Goal: Task Accomplishment & Management: Use online tool/utility

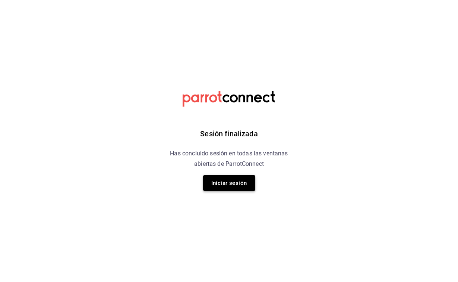
click at [236, 182] on button "Iniciar sesión" at bounding box center [229, 183] width 52 height 16
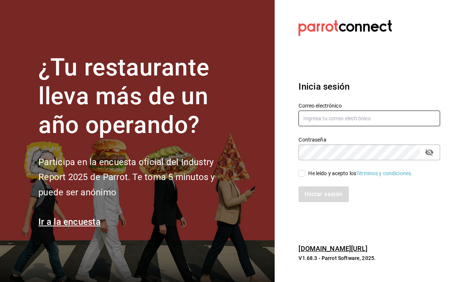
type input "[EMAIL_ADDRESS][DOMAIN_NAME]"
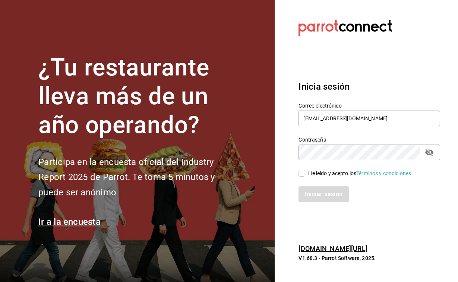
click at [300, 172] on input "He leído y acepto los Términos y condiciones." at bounding box center [302, 173] width 7 height 7
checkbox input "true"
click at [312, 192] on button "Iniciar sesión" at bounding box center [324, 194] width 51 height 16
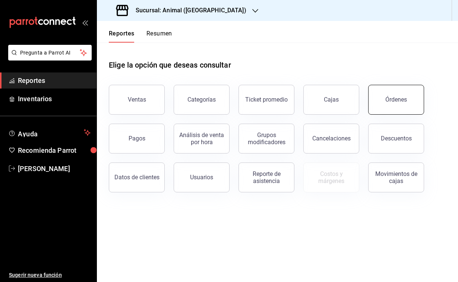
click at [393, 99] on div "Órdenes" at bounding box center [397, 99] width 22 height 7
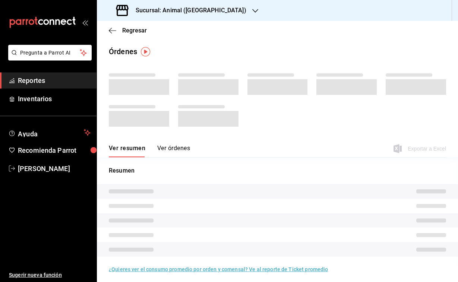
click at [184, 13] on h3 "Sucursal: Animal (Puebla)" at bounding box center [188, 10] width 117 height 9
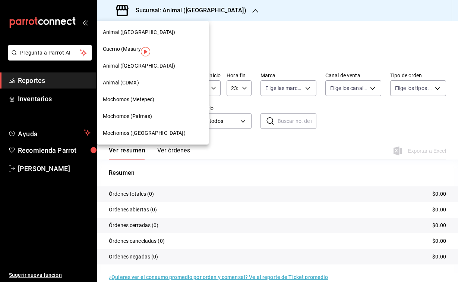
click at [120, 46] on span "Cuerno (Masaryk)" at bounding box center [124, 49] width 43 height 8
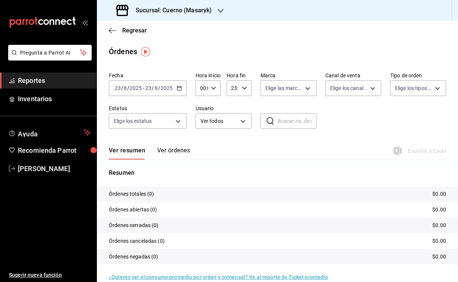
click at [133, 84] on div "2025-08-23 23 / 8 / 2025 - 2025-08-23 23 / 8 / 2025" at bounding box center [148, 88] width 78 height 16
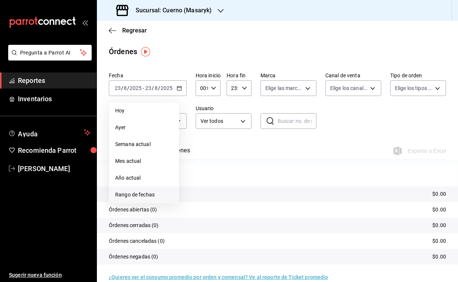
click at [141, 193] on span "Rango de fechas" at bounding box center [144, 195] width 58 height 8
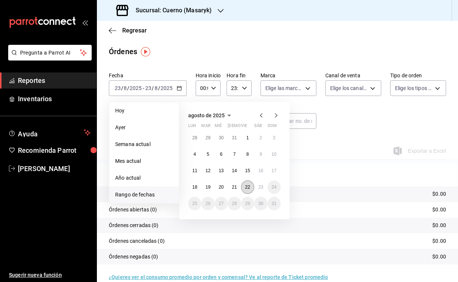
click at [245, 188] on button "22" at bounding box center [247, 186] width 13 height 13
click at [260, 188] on abbr "23" at bounding box center [260, 186] width 5 height 5
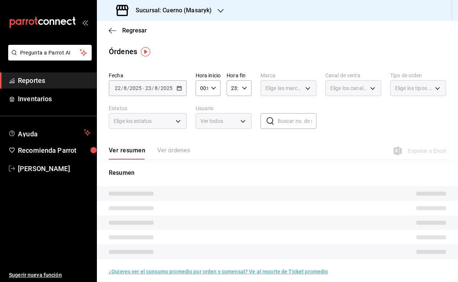
click at [213, 84] on div "00:00 Hora inicio" at bounding box center [208, 88] width 25 height 16
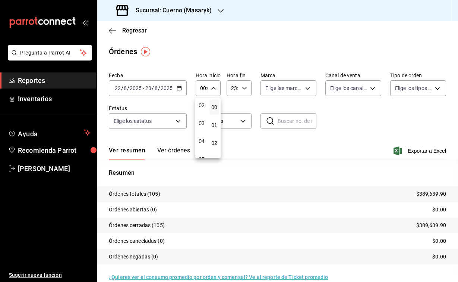
scroll to position [39, 0]
click at [201, 143] on span "04" at bounding box center [201, 140] width 1 height 6
type input "04:00"
click at [241, 81] on div at bounding box center [229, 141] width 458 height 282
click at [241, 88] on div "23:59 Hora fin" at bounding box center [239, 88] width 25 height 16
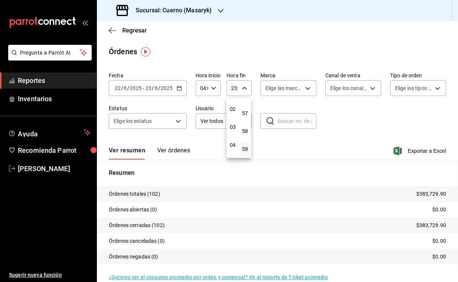
scroll to position [35, 0]
click at [232, 141] on button "04" at bounding box center [232, 143] width 9 height 15
click at [245, 109] on span "00" at bounding box center [245, 107] width 0 height 6
type input "04:00"
click at [251, 42] on div at bounding box center [229, 141] width 458 height 282
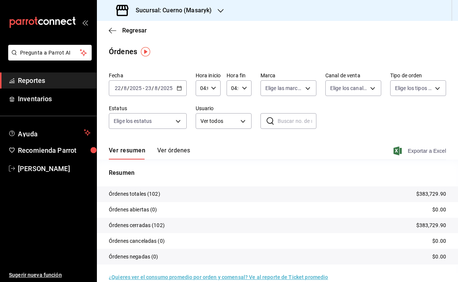
click at [398, 149] on icon "button" at bounding box center [398, 150] width 8 height 9
click at [191, 14] on h3 "Sucursal: Cuerno (Masaryk)" at bounding box center [171, 10] width 82 height 9
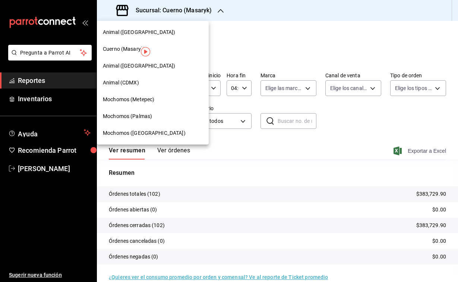
click at [114, 82] on span "Animal (CDMX)" at bounding box center [121, 83] width 36 height 8
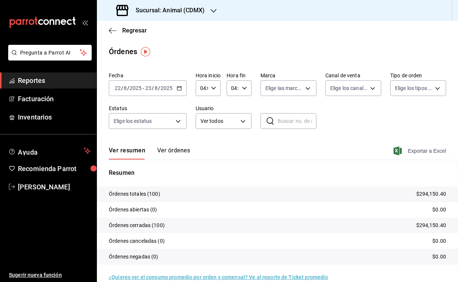
click at [400, 149] on icon "button" at bounding box center [398, 150] width 8 height 9
click at [178, 13] on h3 "Sucursal: Animal (CDMX)" at bounding box center [167, 10] width 75 height 9
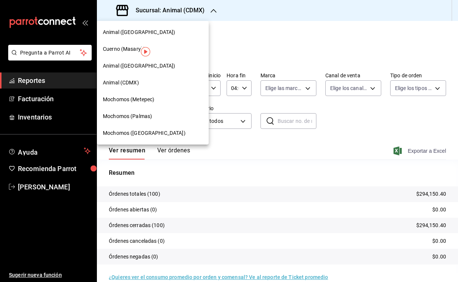
click at [125, 63] on span "Animal (St Regis)" at bounding box center [139, 66] width 72 height 8
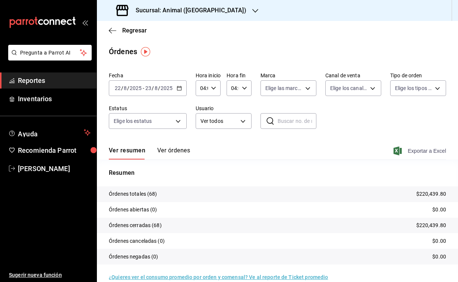
click at [400, 148] on icon "button" at bounding box center [398, 150] width 8 height 9
click at [185, 10] on h3 "Sucursal: Animal (St Regis)" at bounding box center [188, 10] width 117 height 9
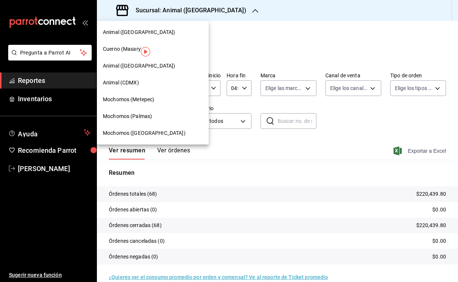
click at [125, 33] on span "Animal (Puebla)" at bounding box center [139, 32] width 72 height 8
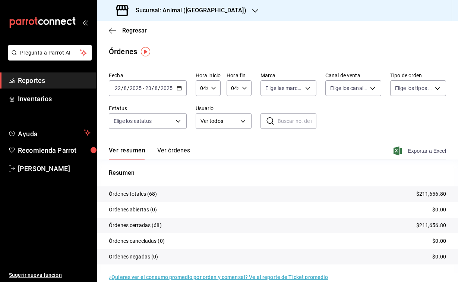
click at [401, 150] on span "Exportar a Excel" at bounding box center [420, 150] width 51 height 9
click at [189, 3] on div "Sucursal: Animal (Puebla)" at bounding box center [182, 10] width 158 height 21
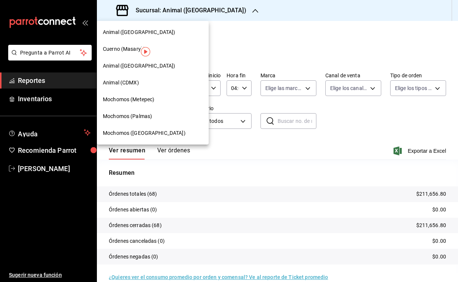
click at [128, 118] on span "Mochomos (Palmas)" at bounding box center [127, 116] width 49 height 8
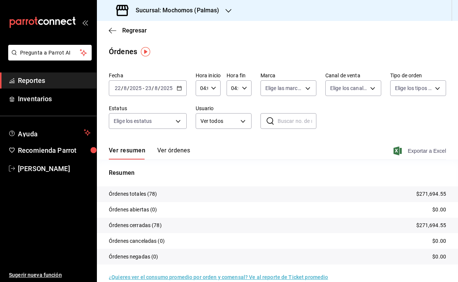
click at [395, 151] on icon "button" at bounding box center [398, 150] width 8 height 9
click at [167, 15] on div "Sucursal: Mochomos (Palmas)" at bounding box center [169, 10] width 132 height 21
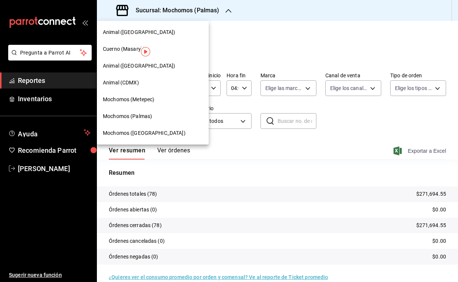
click at [138, 97] on span "Mochomos (Metepec)" at bounding box center [128, 99] width 51 height 8
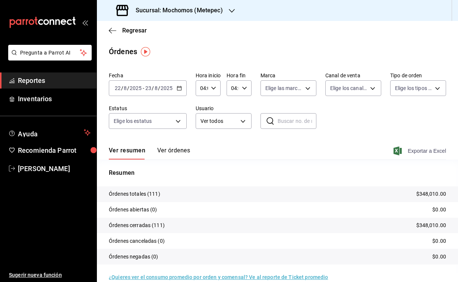
click at [399, 149] on icon "button" at bounding box center [398, 150] width 8 height 9
click at [194, 19] on div "Sucursal: Mochomos (Metepec)" at bounding box center [170, 10] width 135 height 21
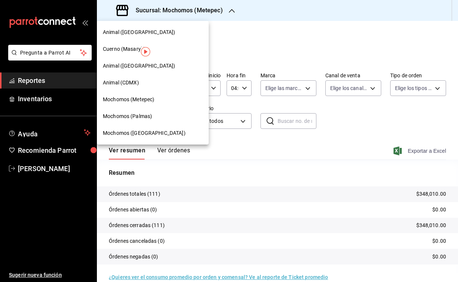
click at [139, 136] on span "Mochomos (Puebla)" at bounding box center [144, 133] width 83 height 8
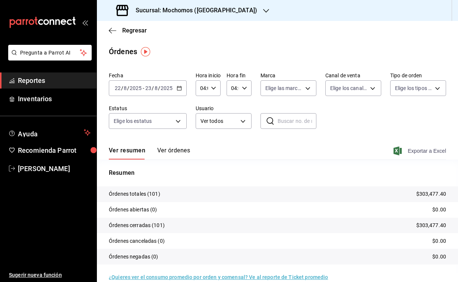
click at [406, 148] on span "Exportar a Excel" at bounding box center [420, 150] width 51 height 9
